Goal: Information Seeking & Learning: Learn about a topic

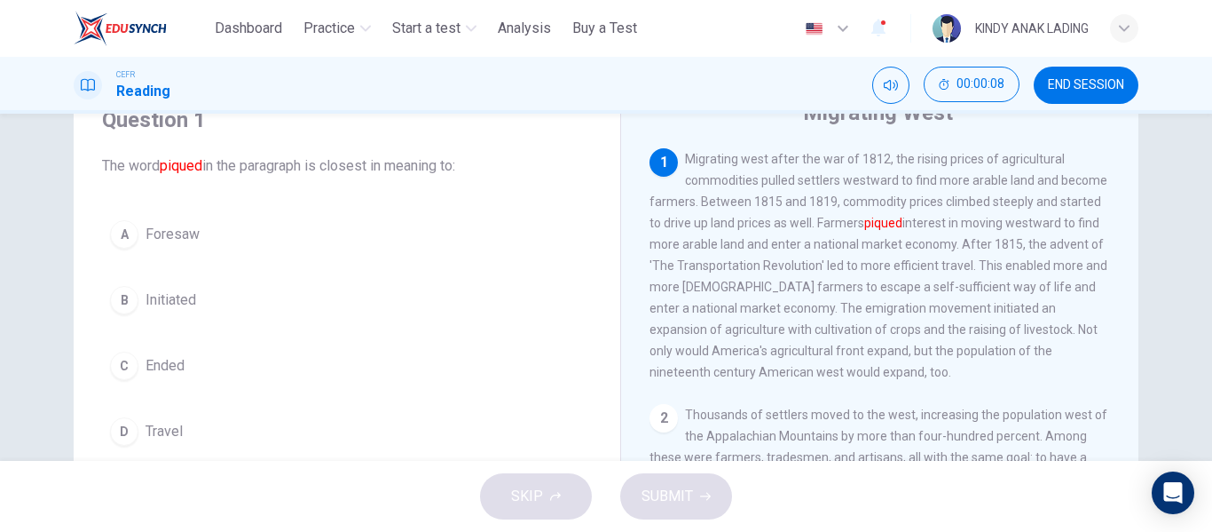
scroll to position [75, 0]
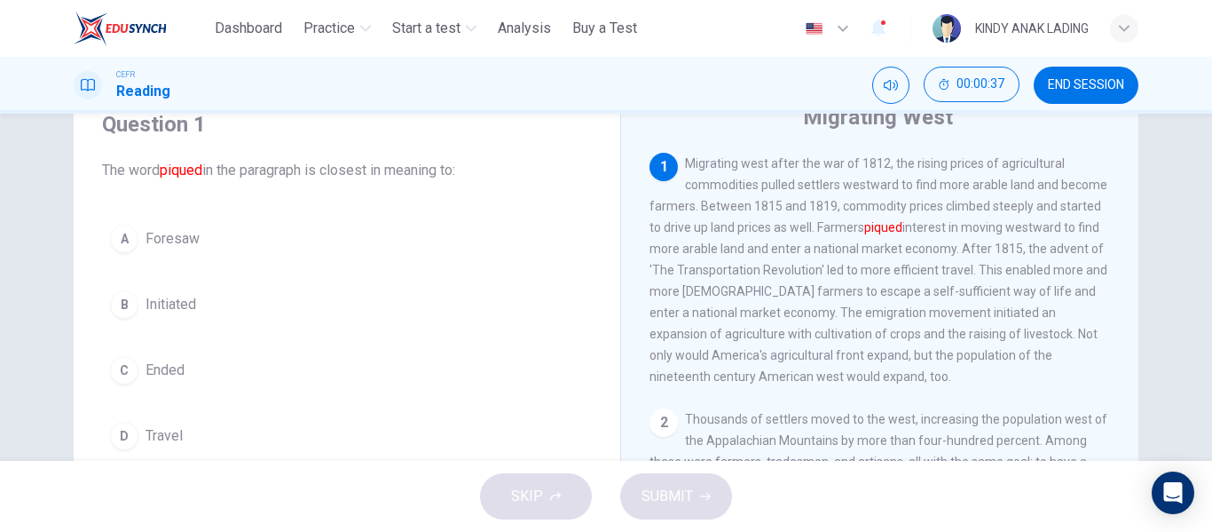
click at [171, 304] on span "Initiated" at bounding box center [171, 304] width 51 height 21
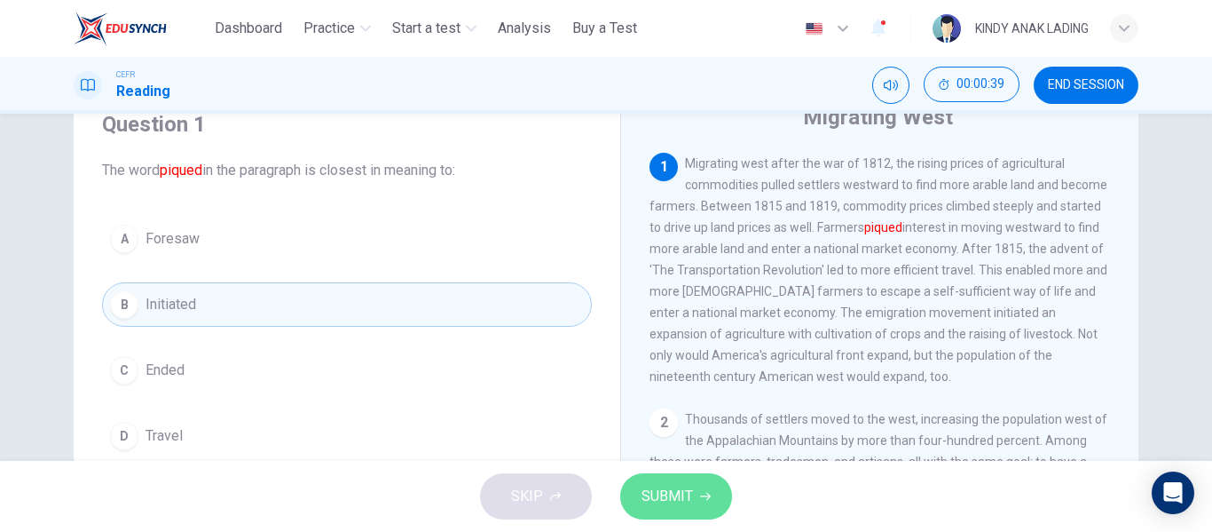
click at [677, 494] on span "SUBMIT" at bounding box center [667, 496] width 51 height 25
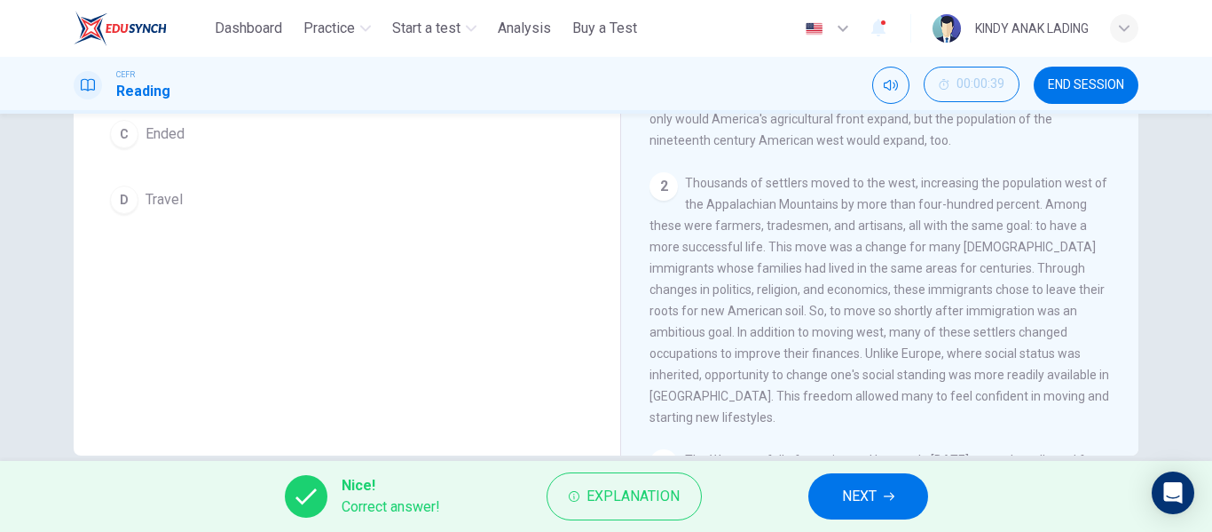
scroll to position [341, 0]
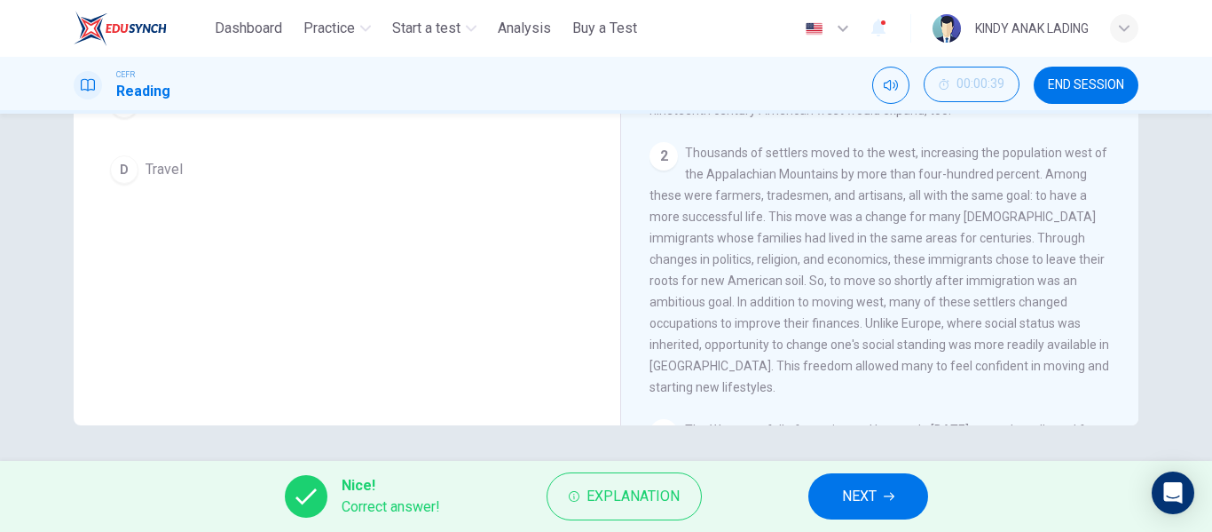
click at [866, 501] on span "NEXT" at bounding box center [859, 496] width 35 height 25
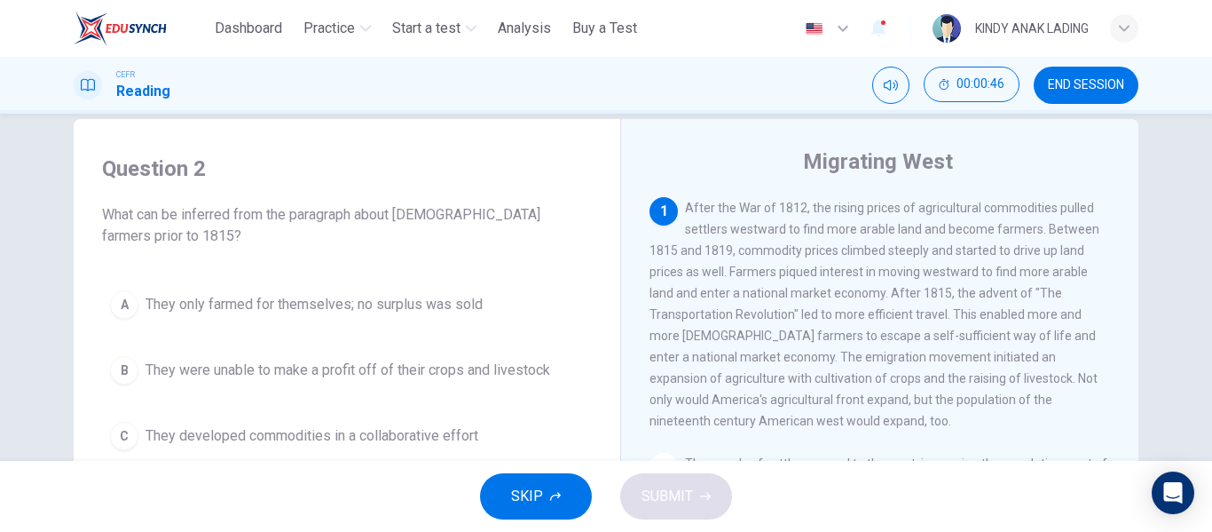
scroll to position [22, 0]
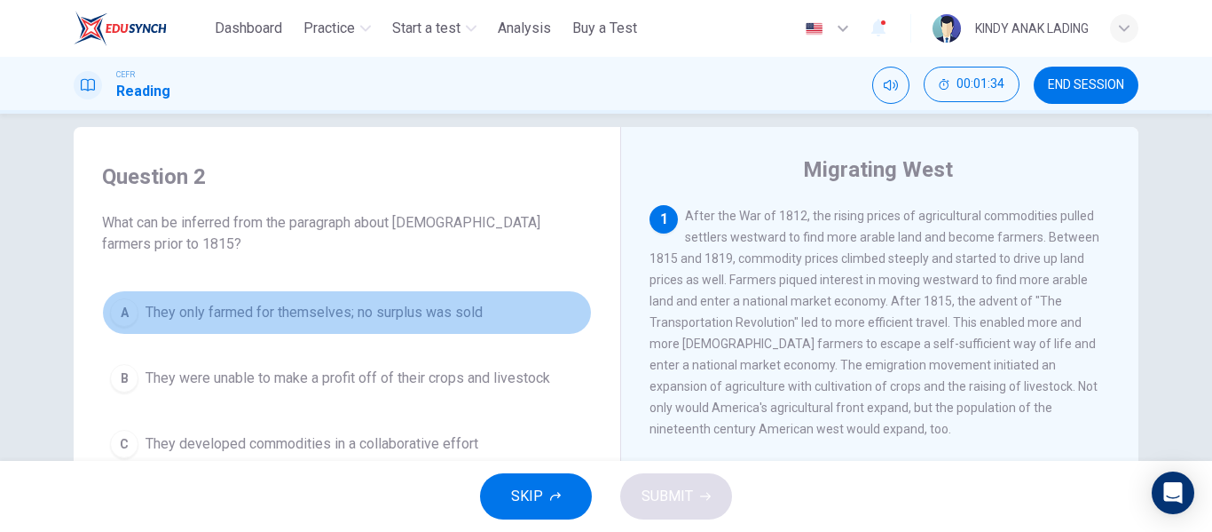
click at [419, 309] on span "They only farmed for themselves; no surplus was sold" at bounding box center [314, 312] width 337 height 21
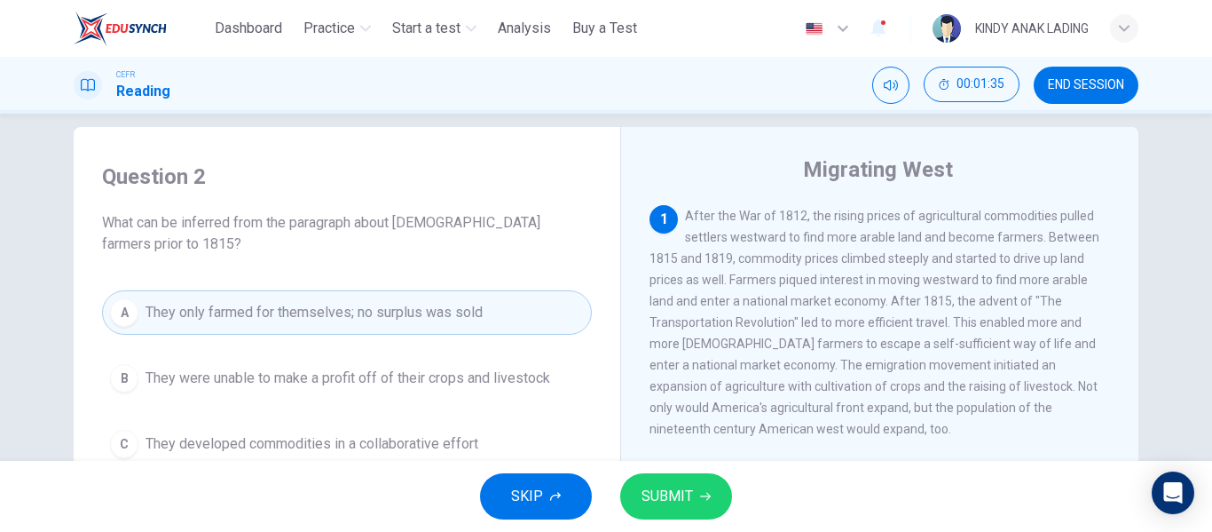
click at [671, 488] on span "SUBMIT" at bounding box center [667, 496] width 51 height 25
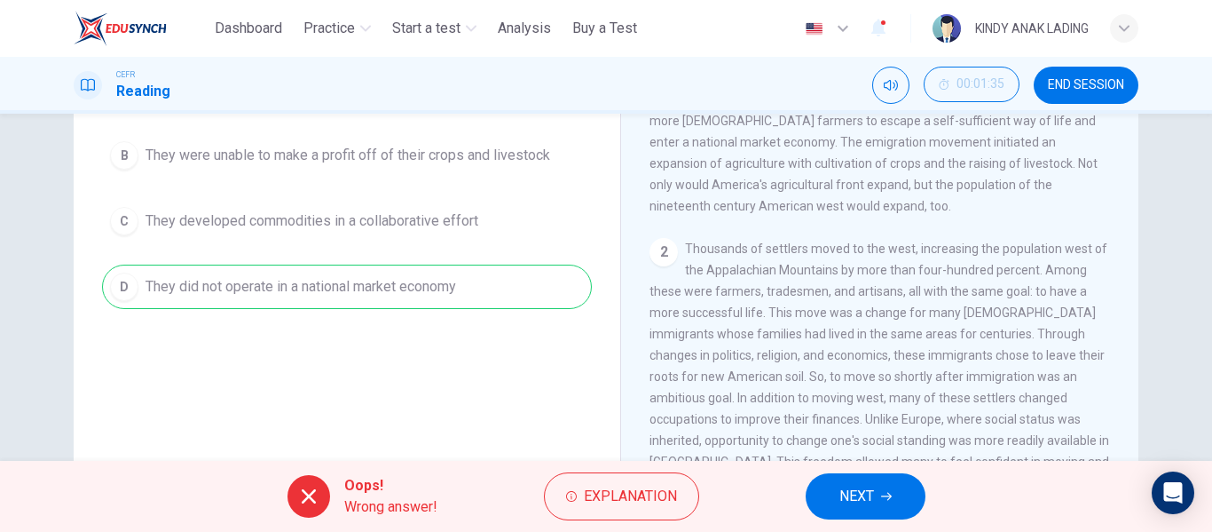
scroll to position [204, 0]
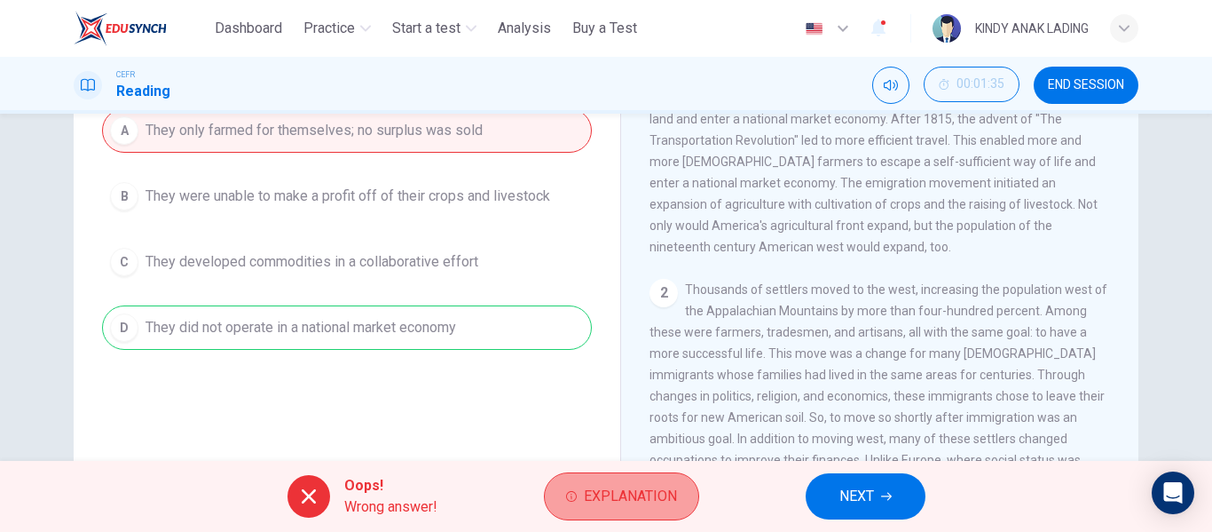
click at [596, 500] on span "Explanation" at bounding box center [630, 496] width 93 height 25
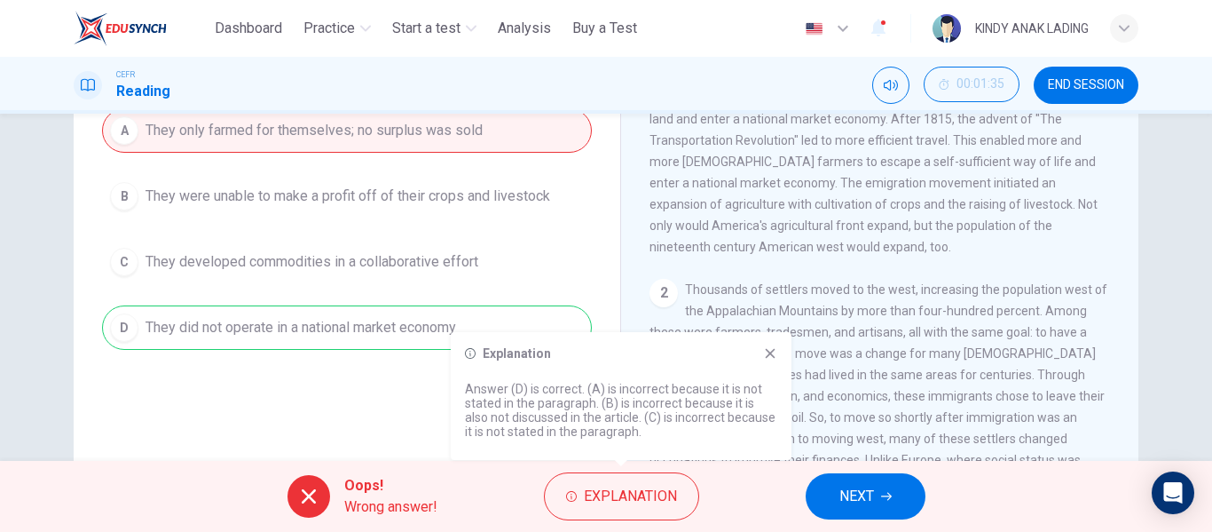
click at [407, 406] on div "Question 2 What can be inferred from the paragraph about western farmers prior …" at bounding box center [347, 262] width 518 height 599
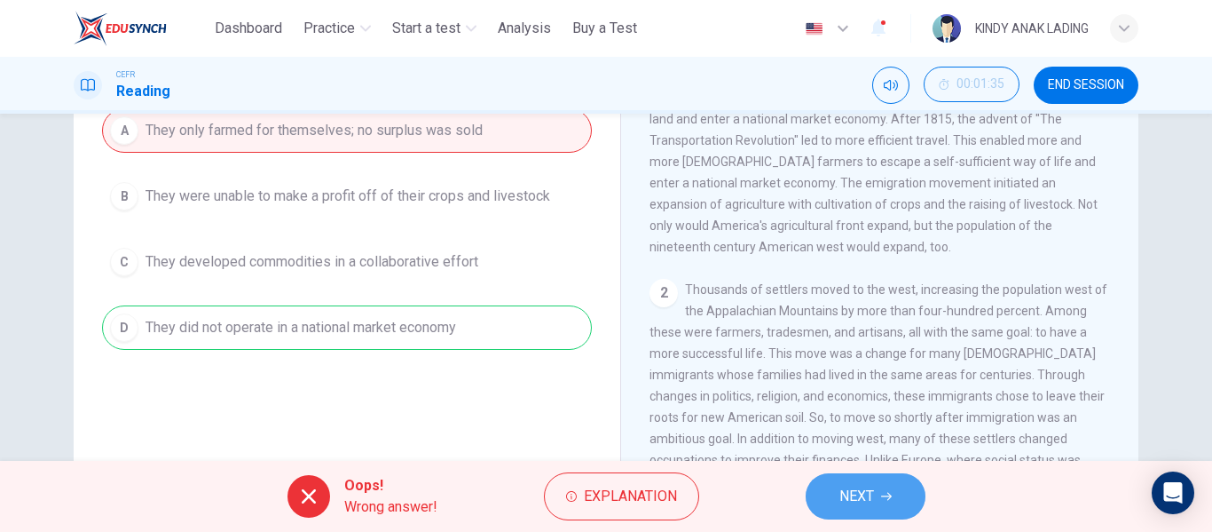
click at [863, 490] on span "NEXT" at bounding box center [857, 496] width 35 height 25
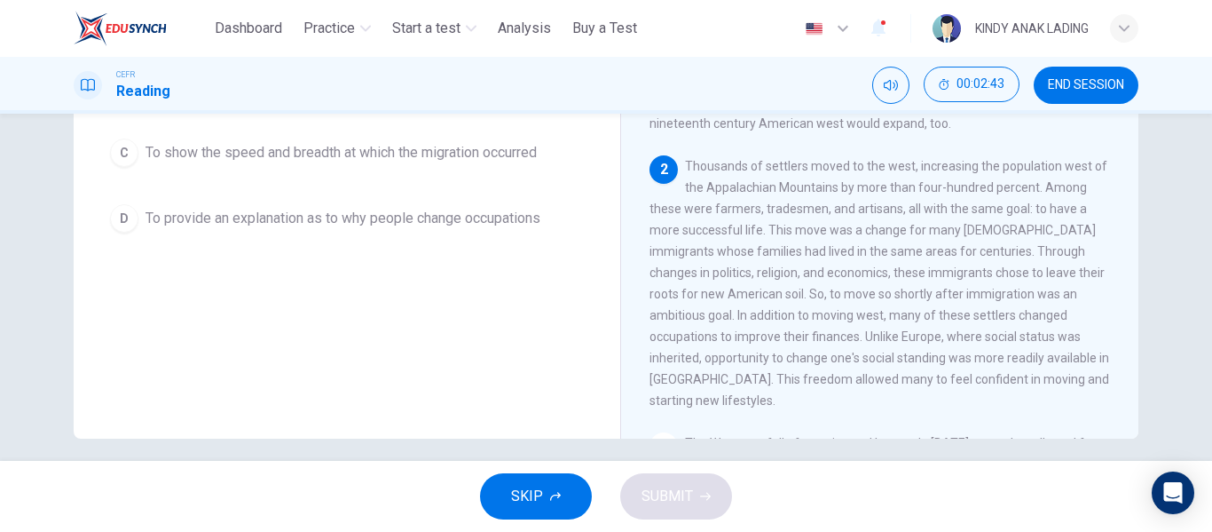
scroll to position [329, 0]
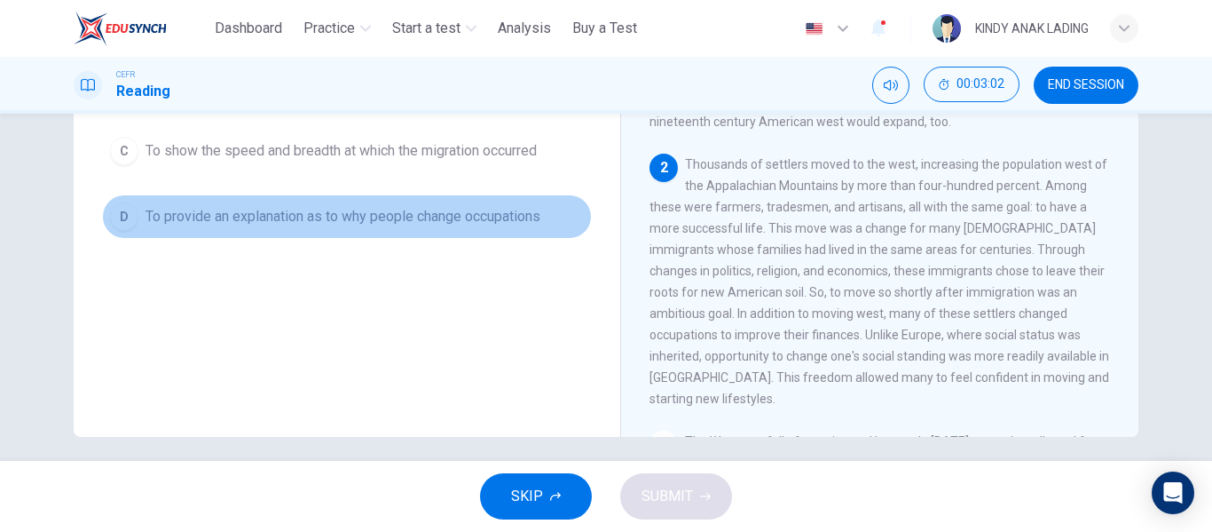
click at [391, 206] on span "To provide an explanation as to why people change occupations" at bounding box center [343, 216] width 395 height 21
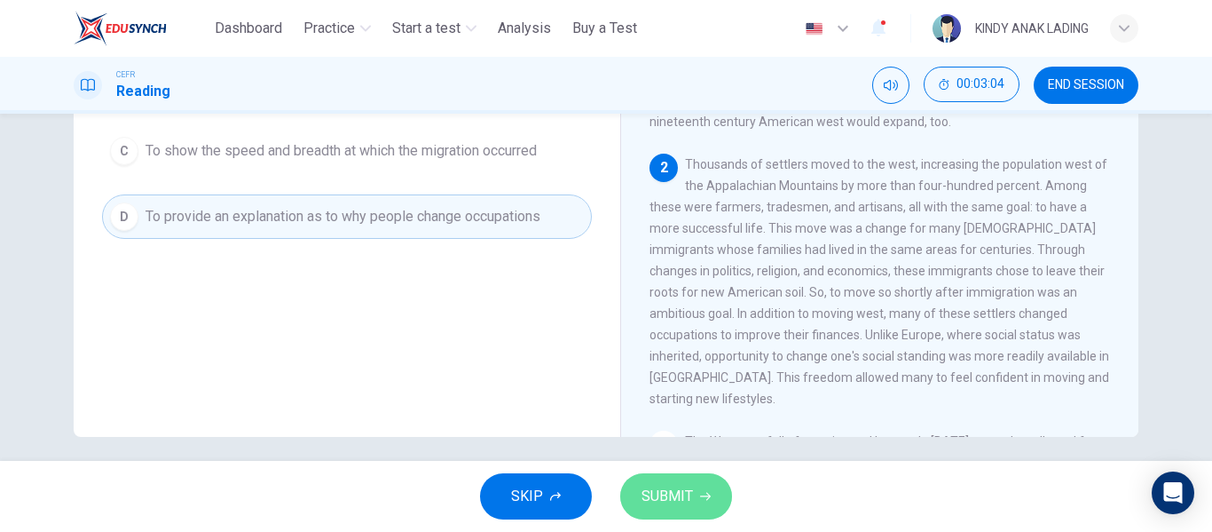
click at [678, 500] on span "SUBMIT" at bounding box center [667, 496] width 51 height 25
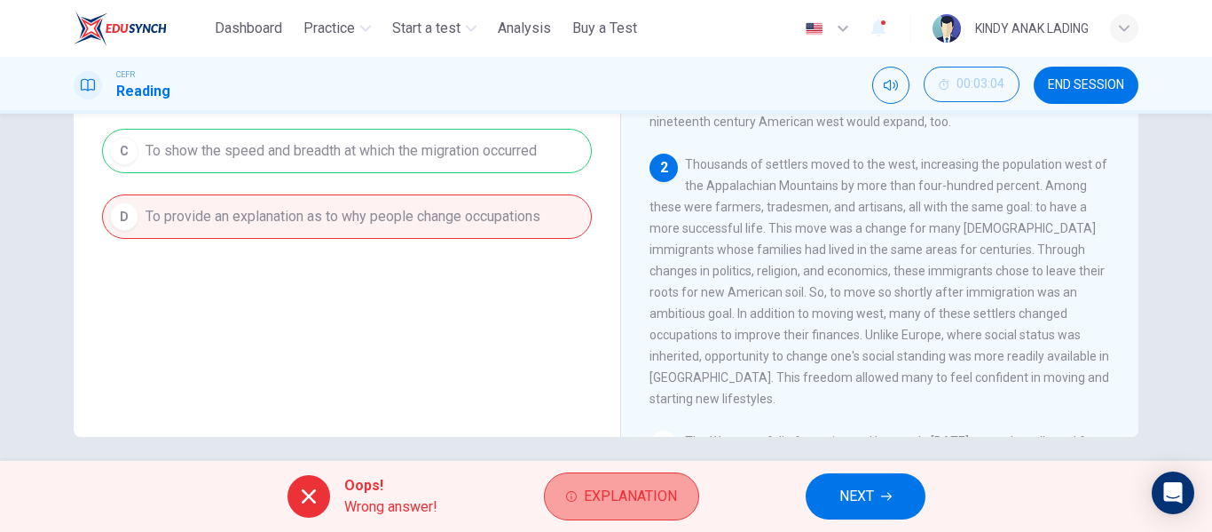
click at [633, 508] on span "Explanation" at bounding box center [630, 496] width 93 height 25
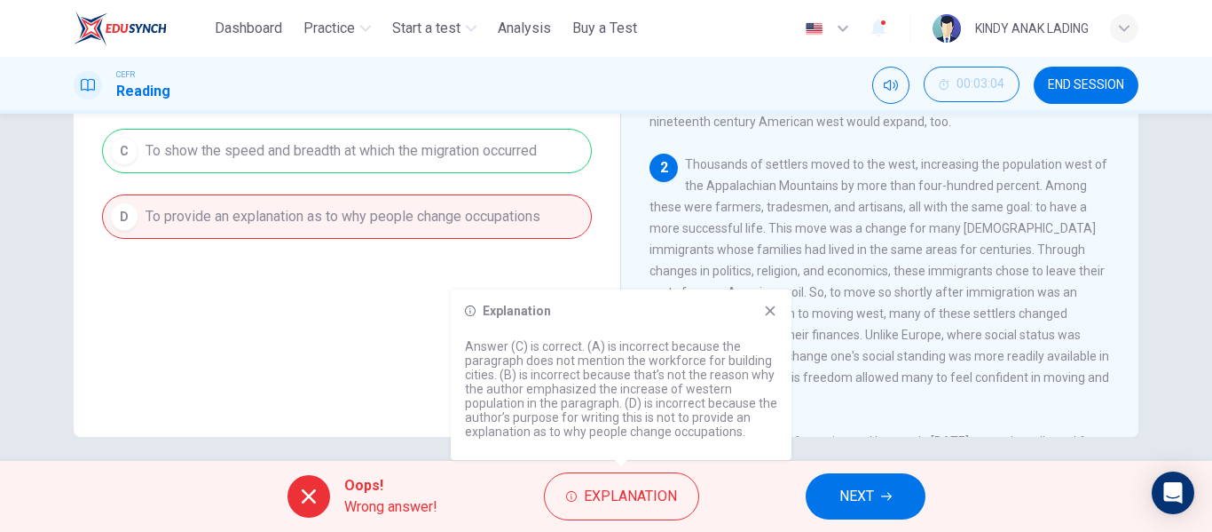
click at [893, 438] on div "Question 3 Why did the author emphasize the increase of western population in t…" at bounding box center [606, 287] width 1212 height 347
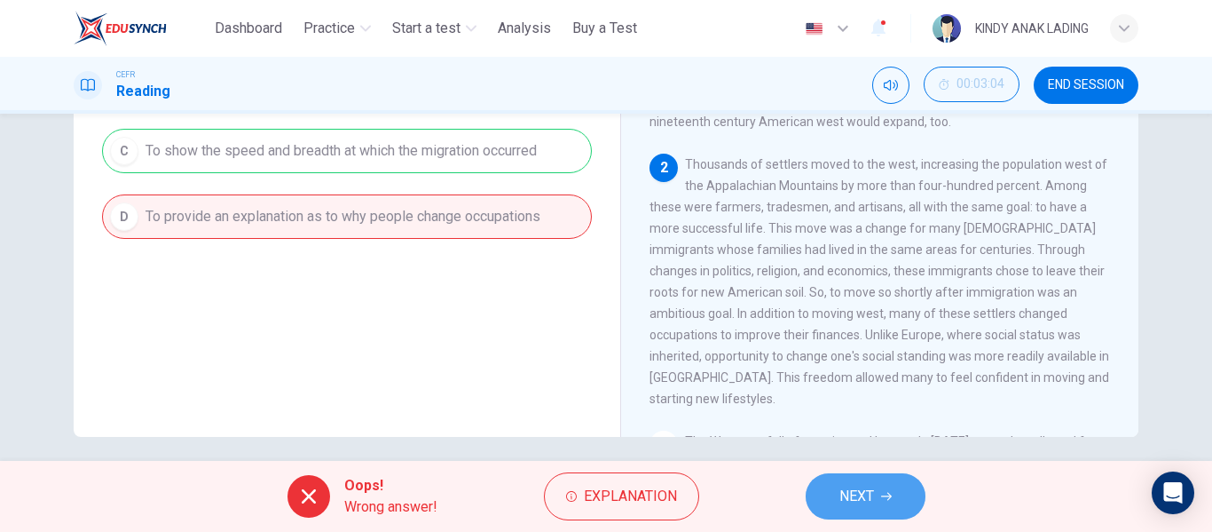
click at [877, 496] on button "NEXT" at bounding box center [866, 496] width 120 height 46
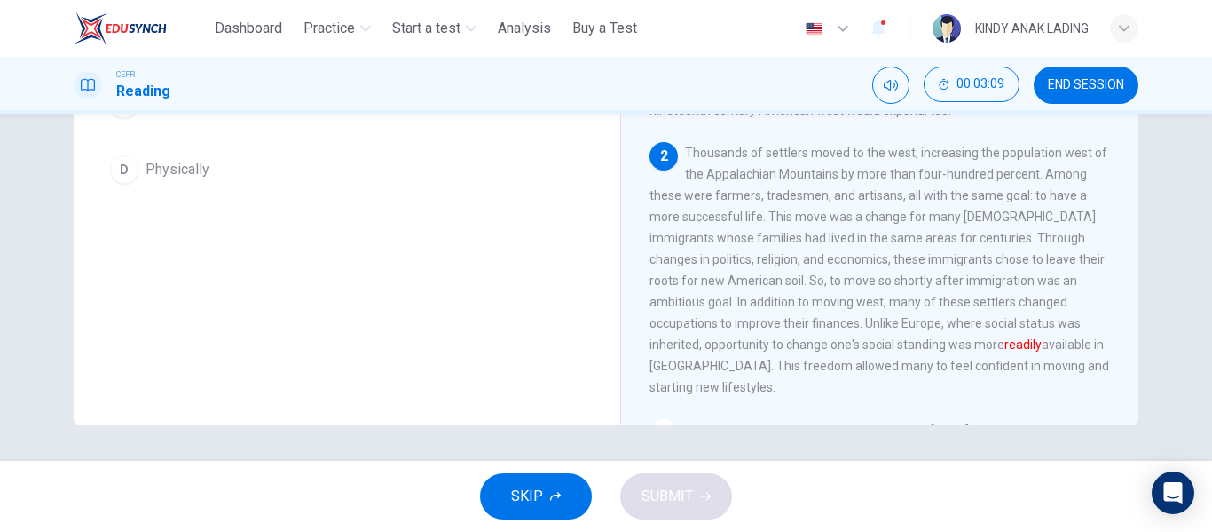
scroll to position [308, 0]
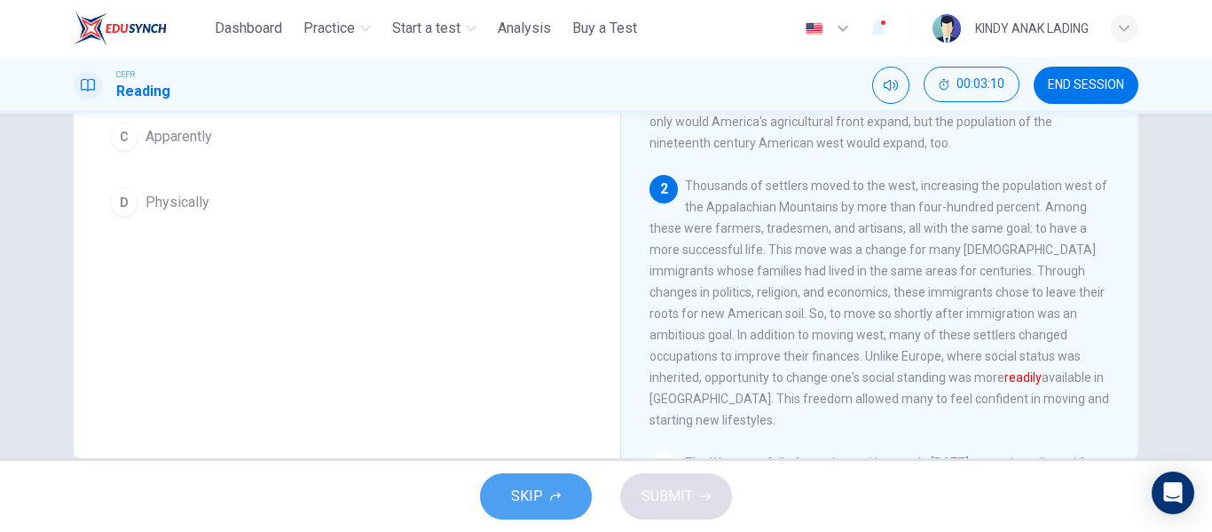
click at [519, 486] on span "SKIP" at bounding box center [527, 496] width 32 height 25
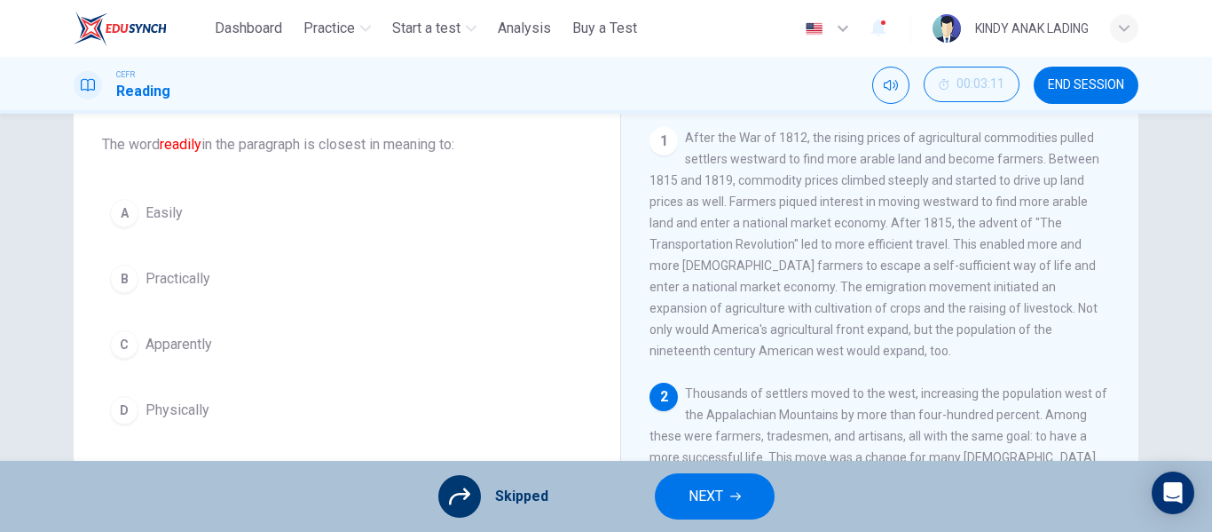
scroll to position [102, 0]
click at [196, 280] on div "A Easily B Practically C Apparently D Physically" at bounding box center [347, 309] width 490 height 241
click at [162, 273] on div "A Easily B Practically C Apparently D Physically" at bounding box center [347, 309] width 490 height 241
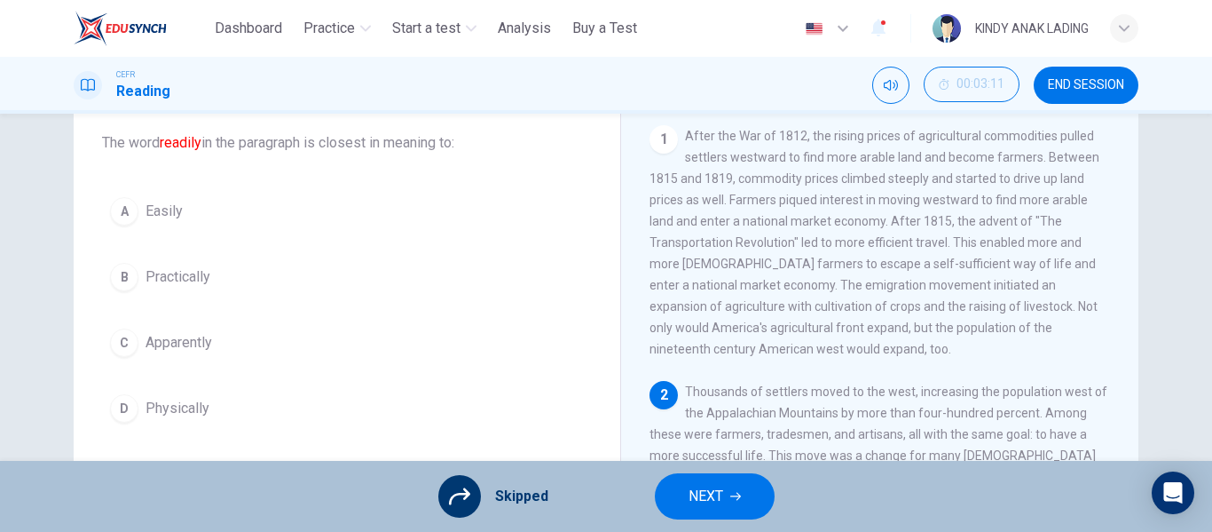
drag, startPoint x: 162, startPoint y: 273, endPoint x: 591, endPoint y: 404, distance: 449.2
click at [591, 404] on div "Question 4 The word readily in the paragraph is closest in meaning to: A Easily…" at bounding box center [347, 256] width 518 height 383
click at [737, 491] on icon "button" at bounding box center [736, 496] width 11 height 11
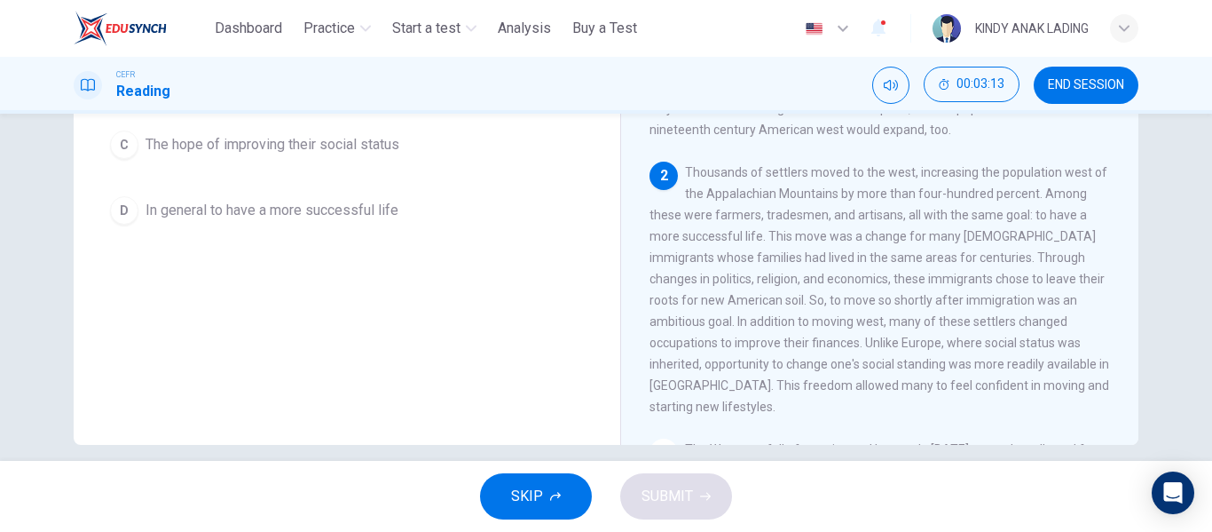
scroll to position [0, 0]
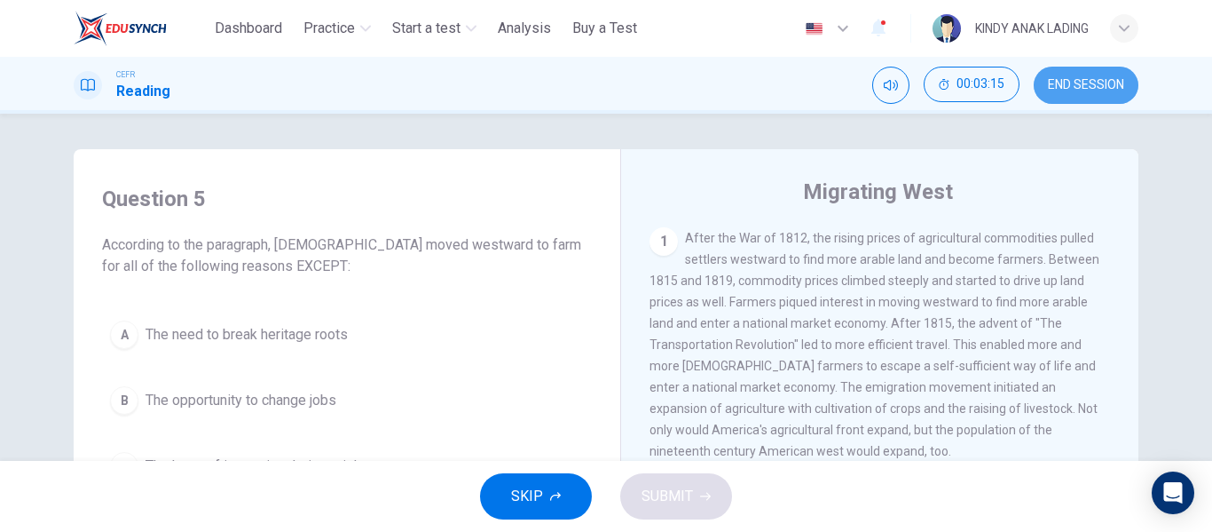
click at [1062, 72] on button "END SESSION" at bounding box center [1086, 85] width 105 height 37
